Goal: Information Seeking & Learning: Learn about a topic

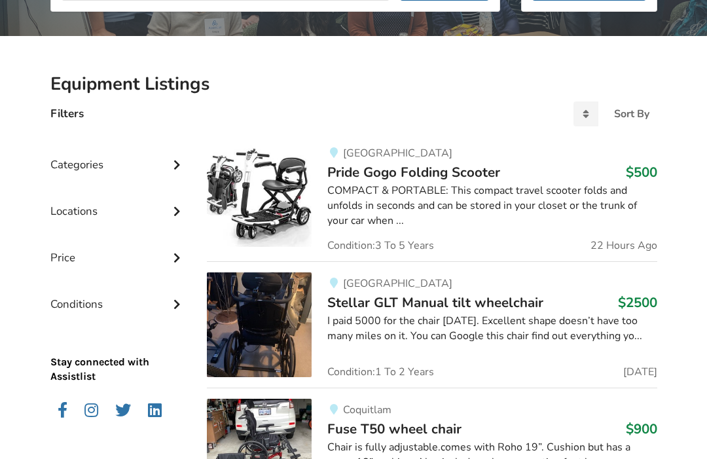
scroll to position [245, 0]
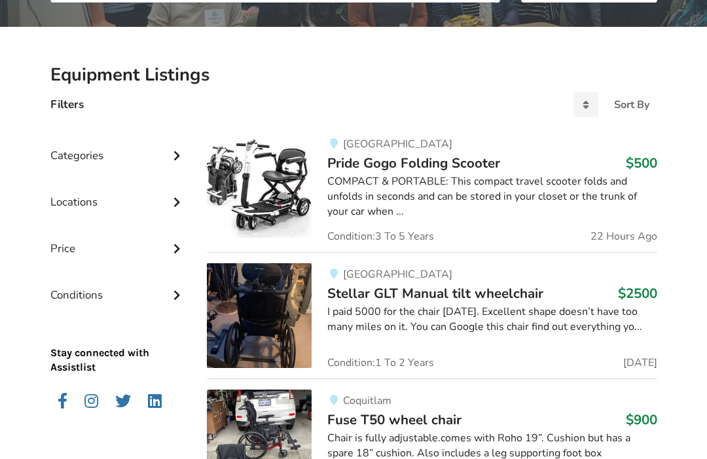
click at [67, 161] on div "Categories" at bounding box center [118, 146] width 136 height 46
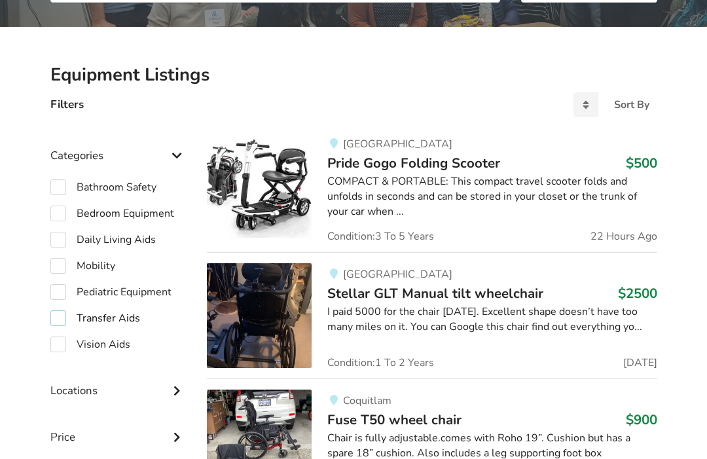
click at [58, 315] on label "Transfer Aids" at bounding box center [95, 318] width 90 height 16
checkbox input "true"
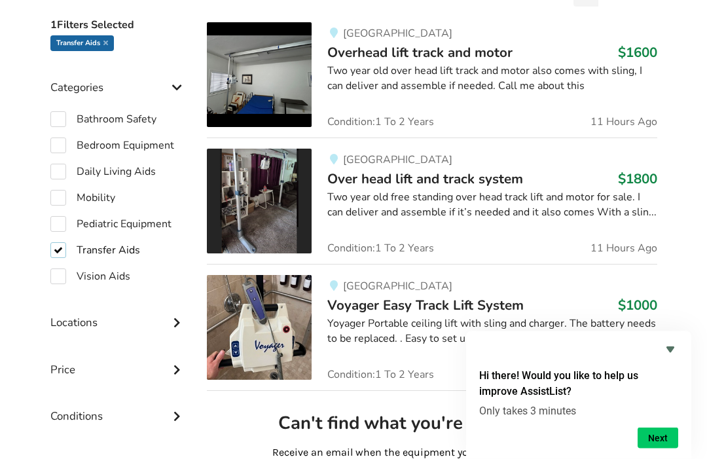
scroll to position [357, 0]
click at [567, 326] on div "Yoyager Portable ceiling lift with sling and charger. The battery needs to be r…" at bounding box center [491, 331] width 329 height 30
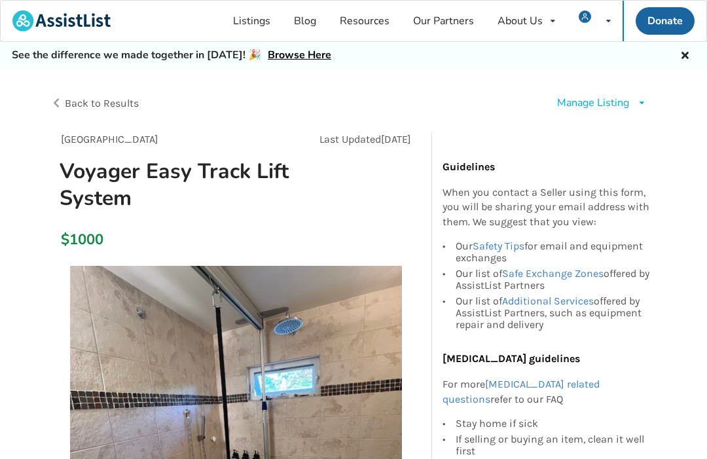
click at [69, 101] on span "Back to Results" at bounding box center [102, 103] width 74 height 12
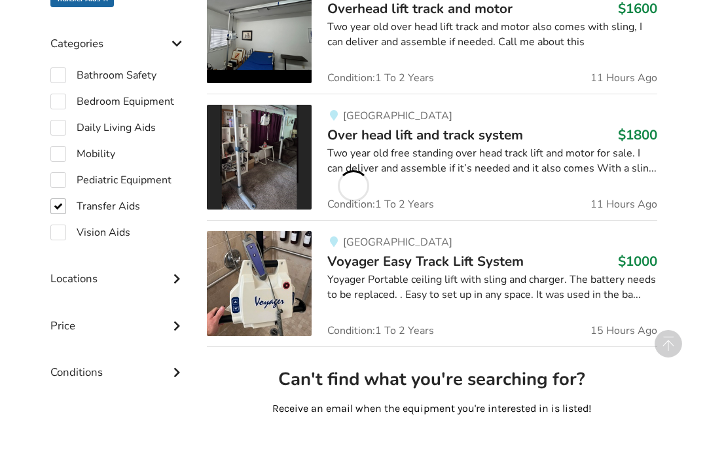
scroll to position [400, 0]
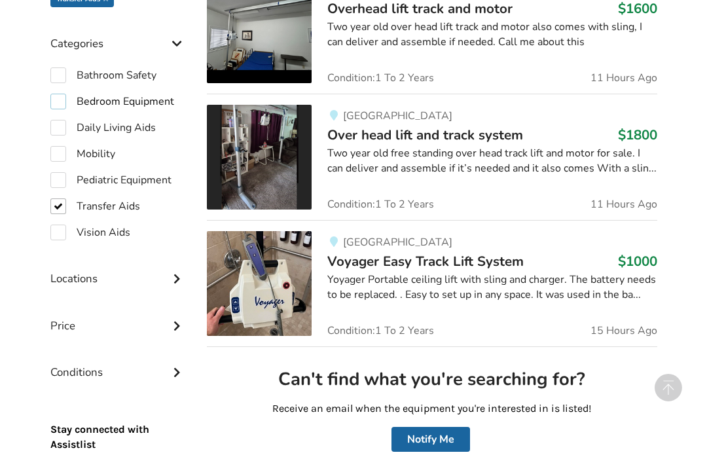
click at [70, 104] on label "Bedroom Equipment" at bounding box center [112, 102] width 124 height 16
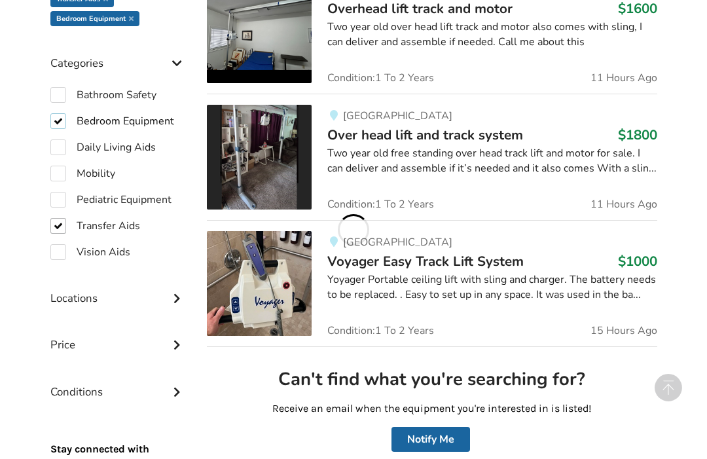
checkbox input "true"
click at [56, 228] on label "Transfer Aids" at bounding box center [95, 226] width 90 height 16
checkbox input "false"
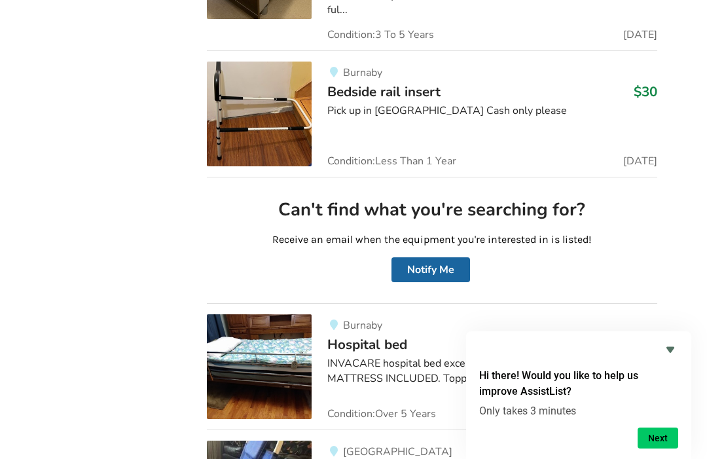
scroll to position [2642, 0]
